Goal: Transaction & Acquisition: Purchase product/service

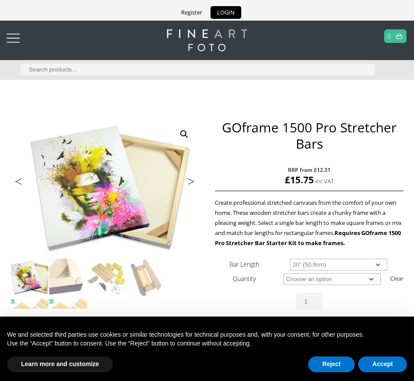
scroll to position [88, 0]
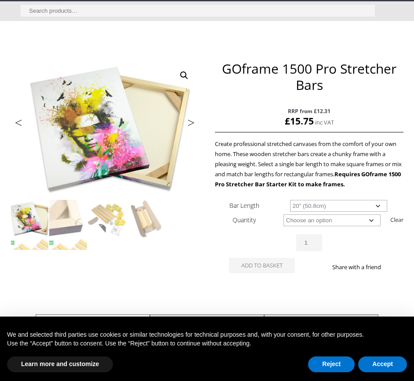
click at [377, 206] on select "Choose an option 8" (20.3cm) 10" (25.4cm) 11" (27.9cm) 12" (30.5cm) 14" (35.6cm…" at bounding box center [338, 206] width 97 height 12
click at [290, 200] on select "Choose an option 8" (20.3cm) 10" (25.4cm) 11" (27.9cm) 12" (30.5cm) 14" (35.6cm…" at bounding box center [338, 206] width 97 height 12
select select "40-101-6cm"
drag, startPoint x: 226, startPoint y: 206, endPoint x: 320, endPoint y: 209, distance: 94.0
click at [320, 209] on tr "Bar Length Choose an option 8" (20.3cm) 10" (25.4cm) 11" (27.9cm) 12" (30.5cm) …" at bounding box center [309, 205] width 189 height 14
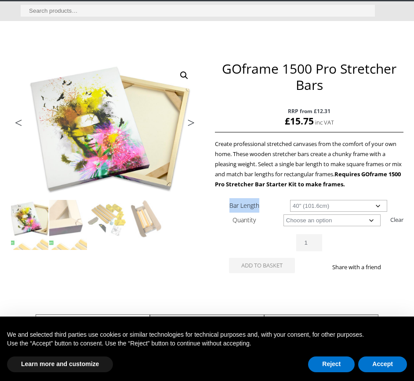
drag, startPoint x: 342, startPoint y: 205, endPoint x: 288, endPoint y: 209, distance: 53.3
click at [288, 209] on td "Choose an option 8" (20.3cm) 10" (25.4cm) 11" (27.9cm) 12" (30.5cm) 14" (35.6cm…" at bounding box center [338, 205] width 130 height 14
click at [290, 200] on select "Choose an option 8" (20.3cm) 10" (25.4cm) 11" (27.9cm) 12" (30.5cm) 14" (35.6cm…" at bounding box center [338, 206] width 97 height 12
click at [371, 221] on select "Choose an option 8 Bars" at bounding box center [331, 221] width 97 height 12
select select "8-bars"
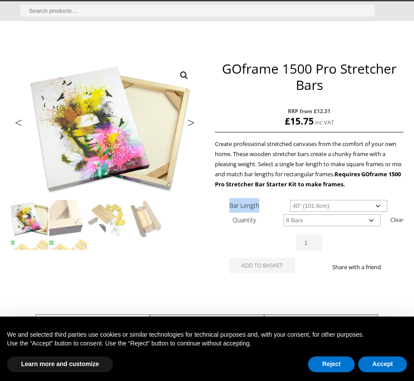
click at [283, 215] on select "Choose an option 8 Bars" at bounding box center [331, 221] width 97 height 12
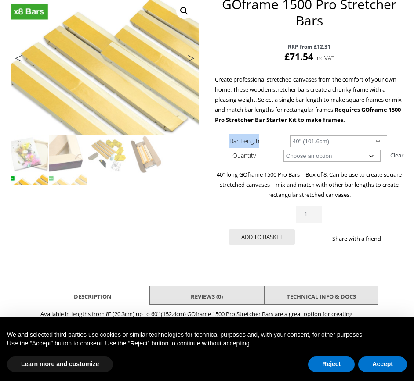
scroll to position [132, 0]
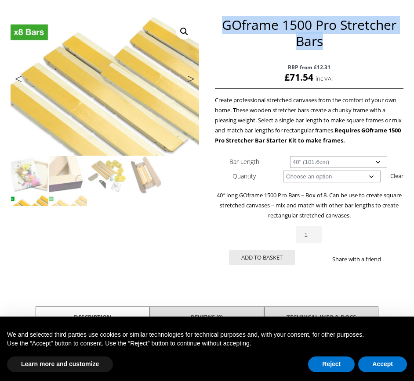
drag, startPoint x: 334, startPoint y: 38, endPoint x: 218, endPoint y: 22, distance: 117.3
click at [218, 22] on h1 "GOframe 1500 Pro Stretcher Bars" at bounding box center [309, 33] width 189 height 32
copy h1 "GOframe 1500 Pro Stretcher Bars"
click at [381, 162] on select "Choose an option 8" (20.3cm) 10" (25.4cm) 11" (27.9cm) 12" (30.5cm) 14" (35.6cm…" at bounding box center [338, 162] width 97 height 12
select select "60-152-4cm"
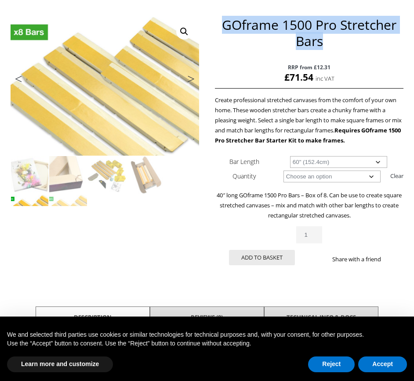
click at [290, 156] on select "Choose an option 8" (20.3cm) 10" (25.4cm) 11" (27.9cm) 12" (30.5cm) 14" (35.6cm…" at bounding box center [338, 162] width 97 height 12
click at [372, 177] on select "Choose an option 8 Bars" at bounding box center [331, 177] width 97 height 12
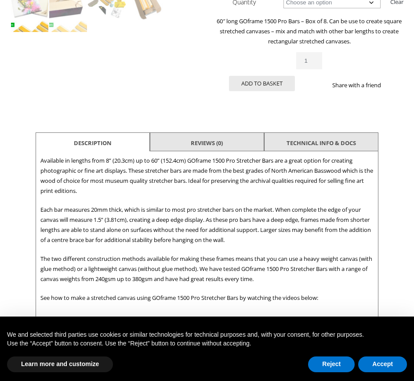
scroll to position [307, 0]
